Goal: Task Accomplishment & Management: Manage account settings

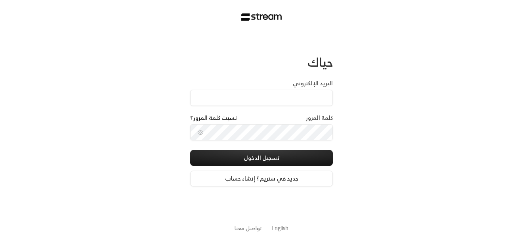
type input "[EMAIL_ADDRESS][DOMAIN_NAME]"
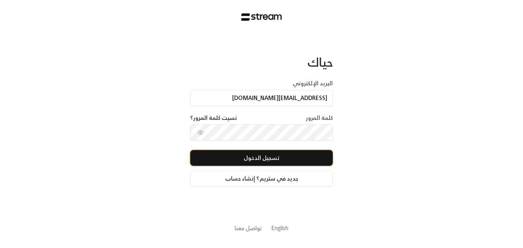
click at [228, 156] on button "تسجيل الدخول" at bounding box center [261, 158] width 143 height 16
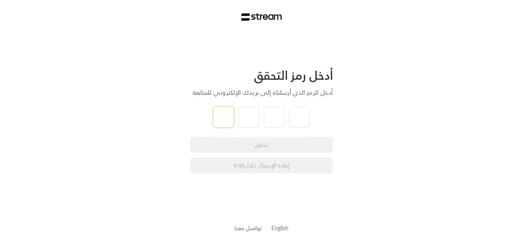
type input "8"
type input "2"
type input "8"
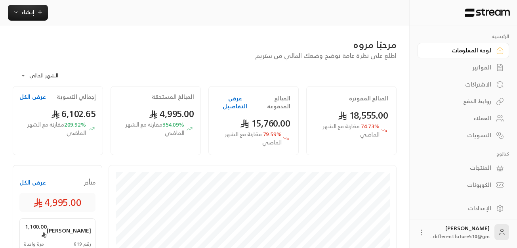
click at [487, 73] on link "الفواتير" at bounding box center [464, 67] width 92 height 15
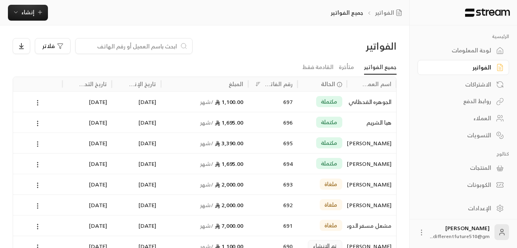
click at [464, 89] on link "الاشتراكات" at bounding box center [464, 84] width 92 height 15
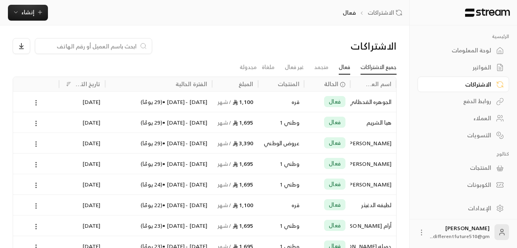
click at [389, 65] on link "جميع الاشتراكات" at bounding box center [379, 67] width 36 height 14
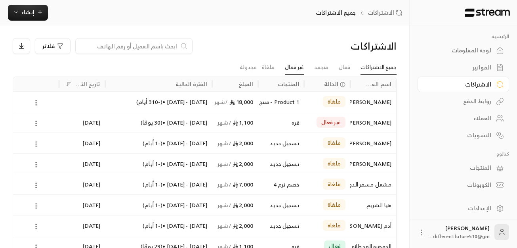
click at [286, 65] on link "غير فعال" at bounding box center [294, 67] width 19 height 14
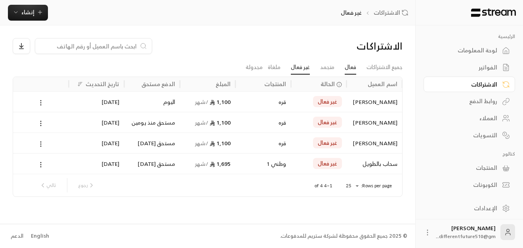
click at [348, 69] on link "فعال" at bounding box center [350, 67] width 11 height 14
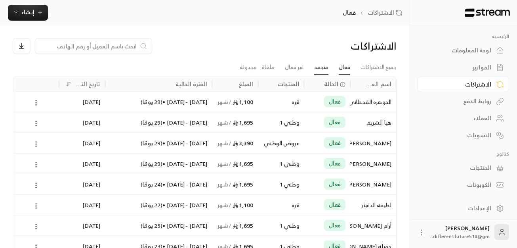
click at [317, 68] on link "متجمد" at bounding box center [321, 67] width 14 height 14
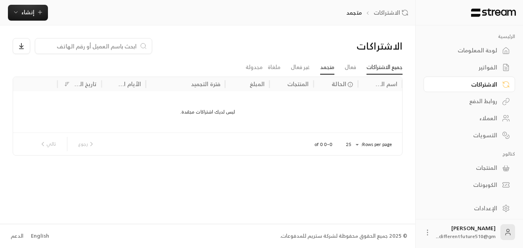
click at [390, 65] on link "جميع الاشتراكات" at bounding box center [385, 67] width 36 height 14
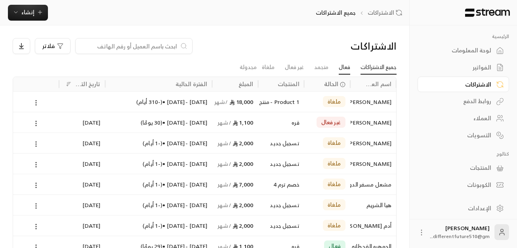
click at [346, 71] on link "فعال" at bounding box center [344, 67] width 11 height 14
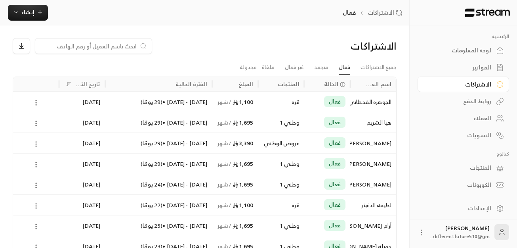
click at [305, 70] on li "غير فعال" at bounding box center [294, 67] width 29 height 14
click at [297, 70] on link "غير فعال" at bounding box center [294, 67] width 19 height 14
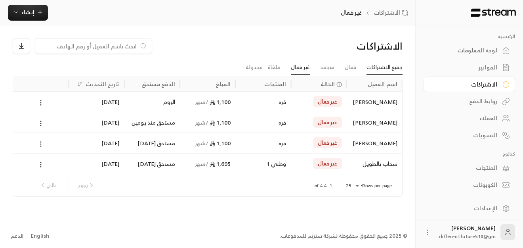
click at [392, 72] on link "جميع الاشتراكات" at bounding box center [385, 67] width 36 height 14
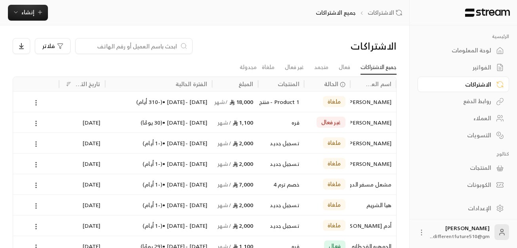
click at [481, 56] on link "لوحة المعلومات" at bounding box center [464, 50] width 92 height 15
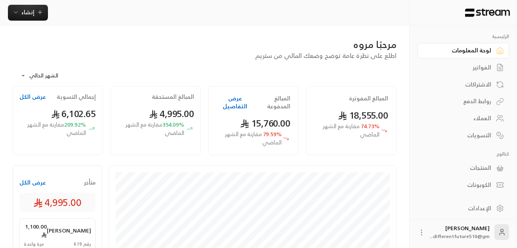
click at [484, 67] on div "الفواتير" at bounding box center [460, 67] width 64 height 8
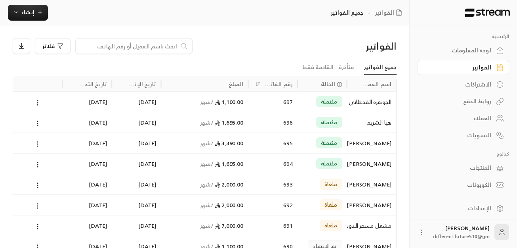
click at [491, 88] on div "الاشتراكات" at bounding box center [460, 84] width 64 height 8
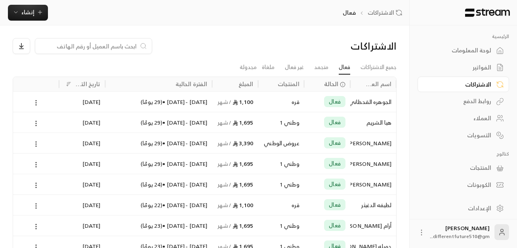
click at [485, 71] on div "الفواتير" at bounding box center [460, 67] width 64 height 8
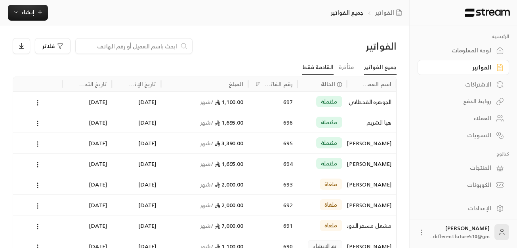
click at [323, 70] on link "القادمة فقط" at bounding box center [318, 67] width 31 height 14
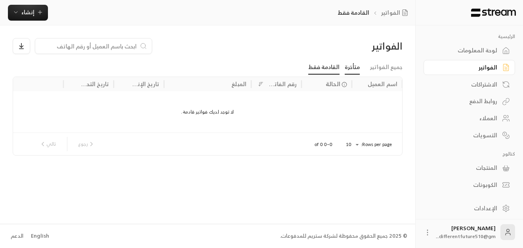
click at [350, 68] on link "متأخرة" at bounding box center [352, 67] width 15 height 14
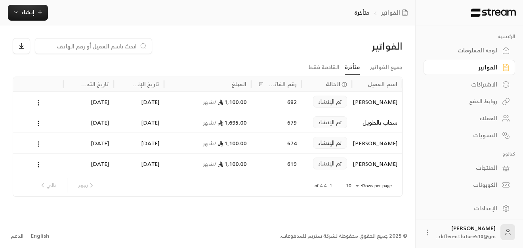
click at [350, 68] on link "متأخرة" at bounding box center [352, 67] width 15 height 14
click at [38, 100] on icon at bounding box center [38, 102] width 7 height 7
click at [478, 136] on div at bounding box center [261, 124] width 523 height 248
click at [478, 136] on div "التسويات" at bounding box center [466, 135] width 64 height 8
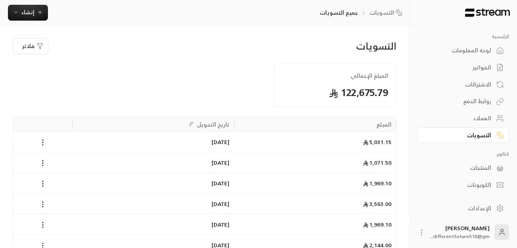
click at [472, 83] on div "الاشتراكات" at bounding box center [460, 84] width 64 height 8
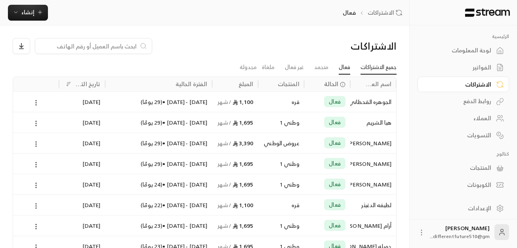
click at [378, 66] on link "جميع الاشتراكات" at bounding box center [379, 67] width 36 height 14
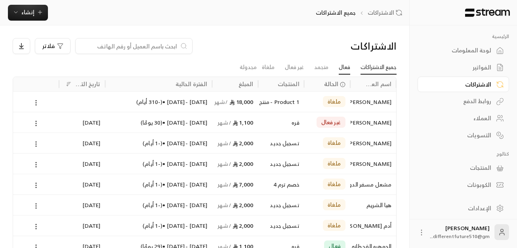
click at [342, 67] on link "فعال" at bounding box center [344, 67] width 11 height 14
